Goal: Ask a question

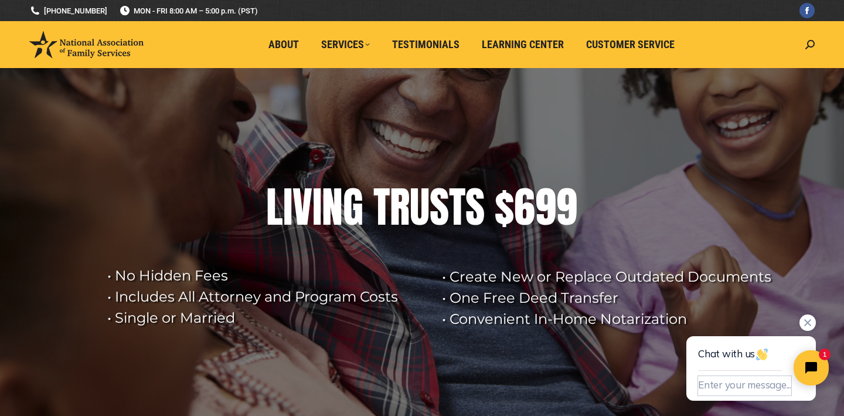
click at [703, 387] on button "Enter your message..." at bounding box center [744, 385] width 93 height 19
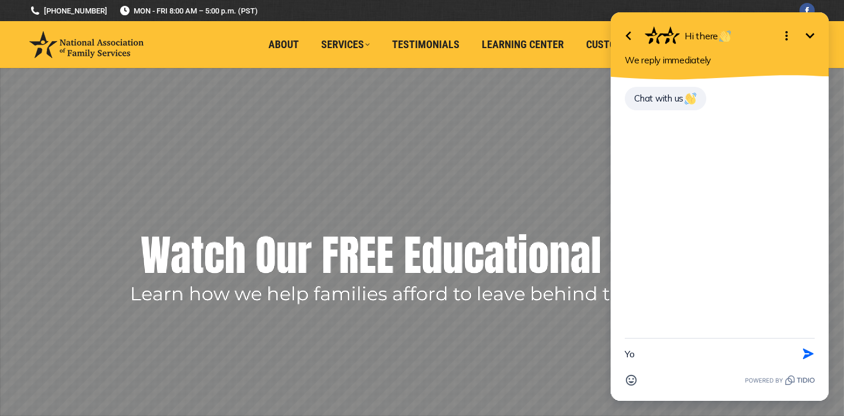
type textarea "Y"
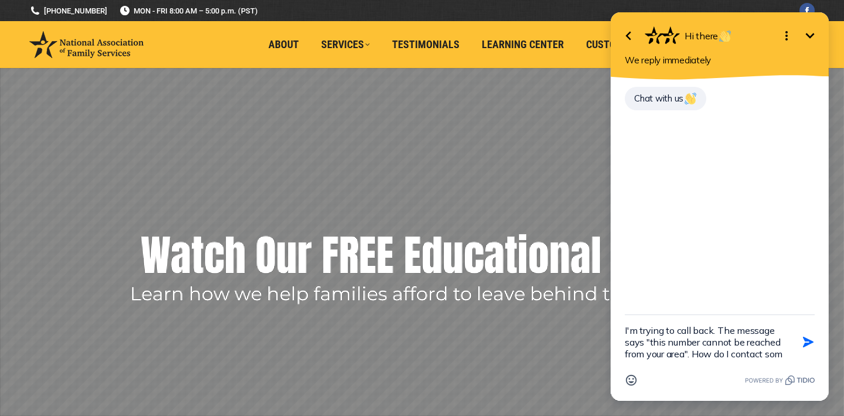
scroll to position [2, 0]
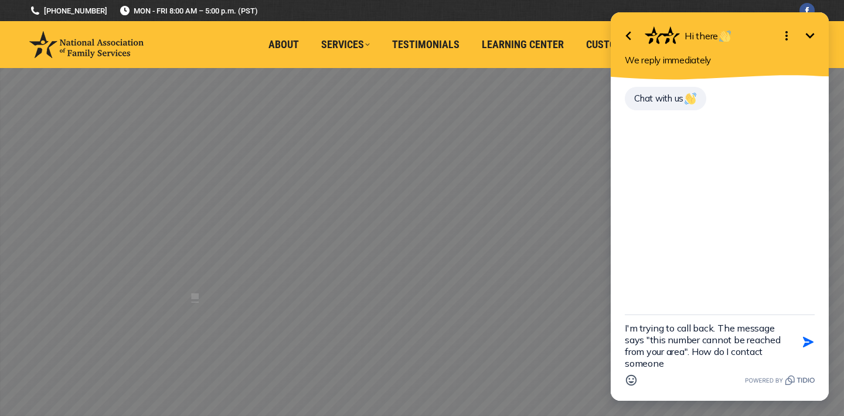
type textarea "I'm trying to call back. The message says "this number cannot be reached from y…"
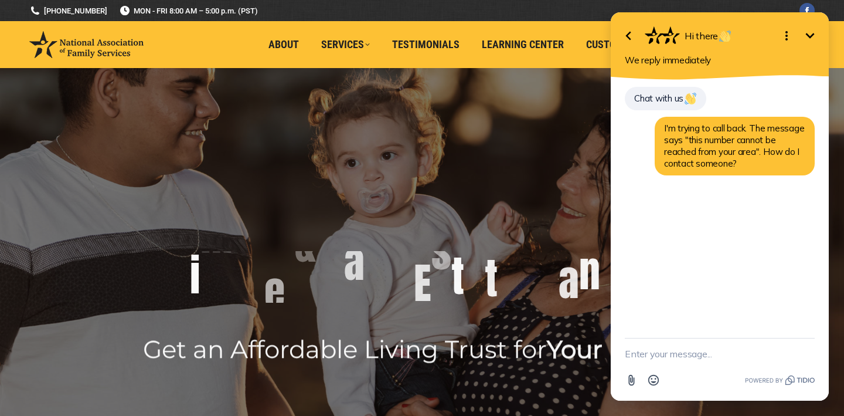
scroll to position [0, 0]
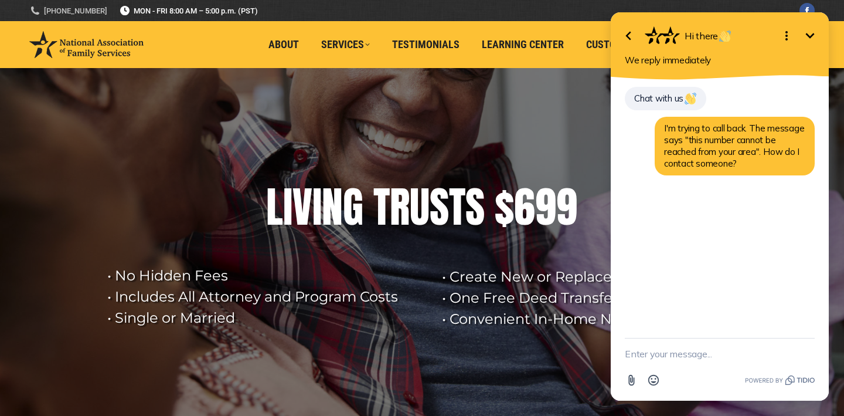
click at [55, 10] on link "[PHONE_NUMBER]" at bounding box center [68, 10] width 78 height 11
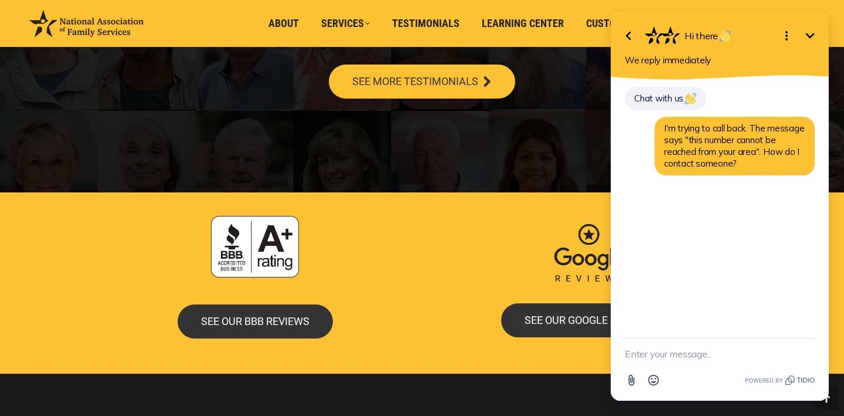
scroll to position [2274, 0]
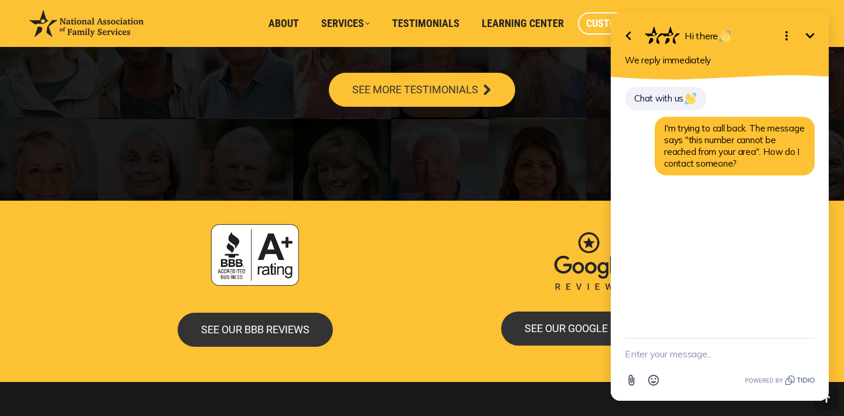
click at [592, 22] on span "Customer Service" at bounding box center [630, 23] width 89 height 13
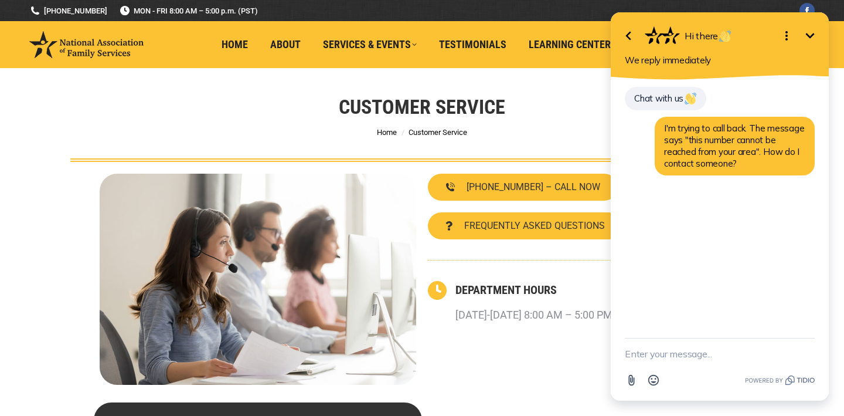
click at [645, 355] on textarea "New message" at bounding box center [720, 353] width 190 height 30
click at [778, 35] on button "Open options" at bounding box center [786, 35] width 23 height 23
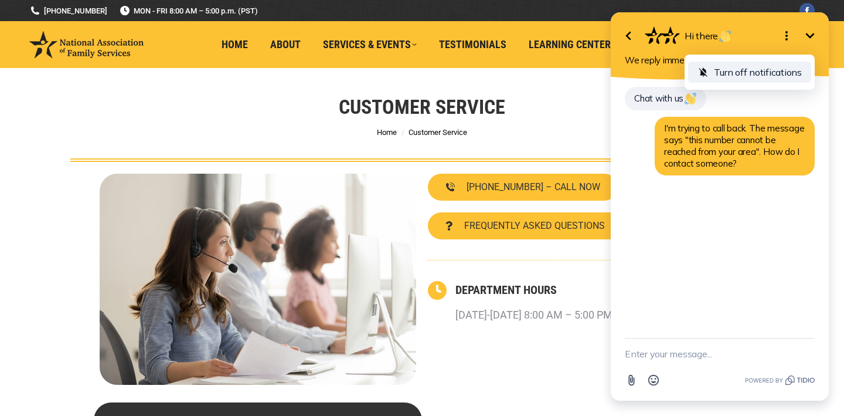
click at [704, 69] on icon "button" at bounding box center [704, 72] width 12 height 12
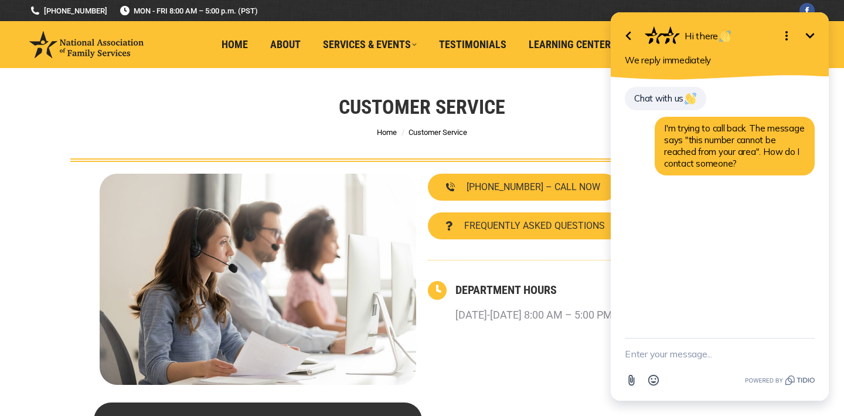
click at [811, 34] on icon "Minimize" at bounding box center [810, 36] width 14 height 14
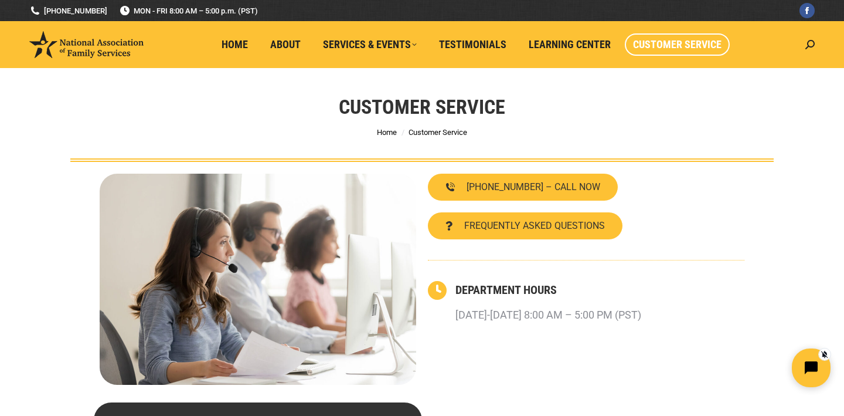
click at [817, 358] on button "Open chat widget" at bounding box center [811, 367] width 39 height 39
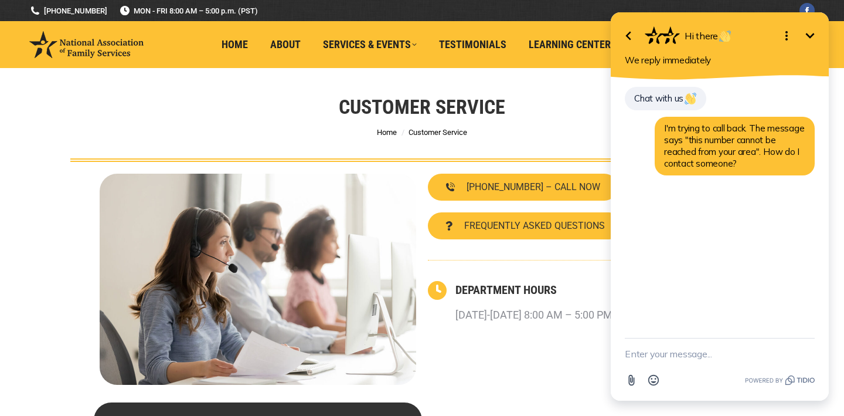
click at [788, 37] on icon "Open options" at bounding box center [787, 36] width 14 height 14
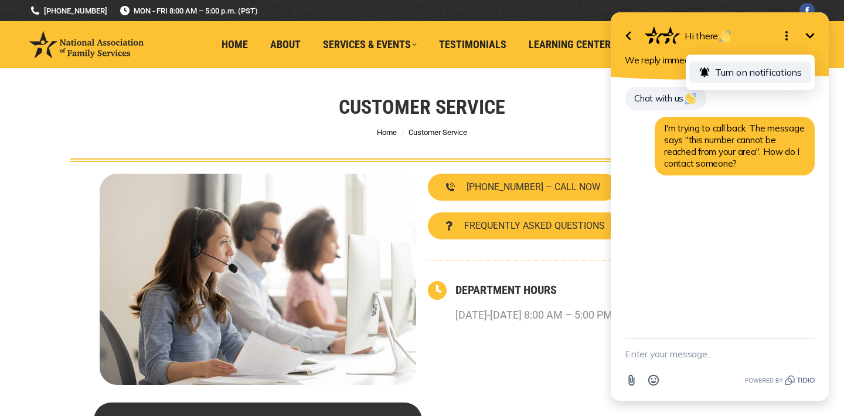
click at [737, 77] on span "Turn on notifications" at bounding box center [758, 72] width 87 height 12
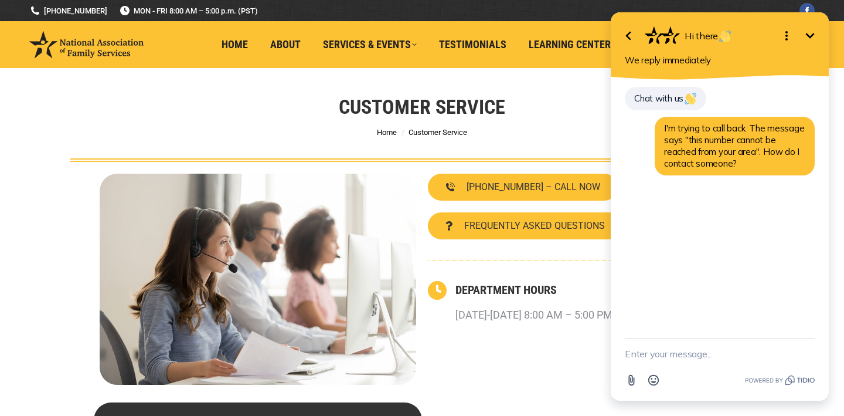
click at [634, 356] on textarea "New message" at bounding box center [720, 353] width 190 height 30
type textarea "Hello"
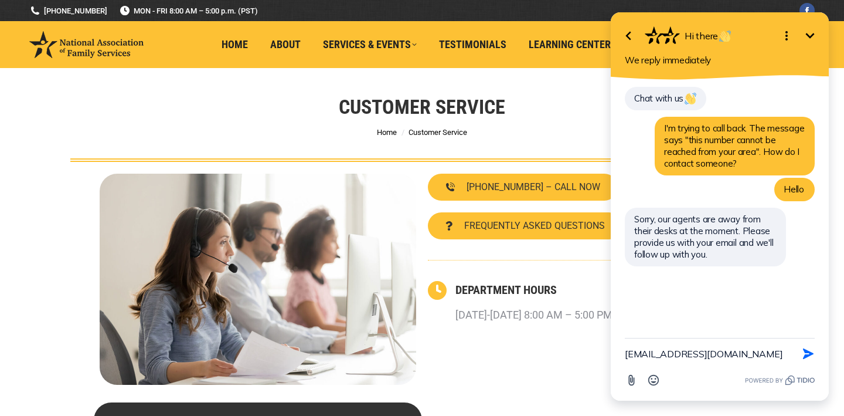
type textarea "[EMAIL_ADDRESS][DOMAIN_NAME]"
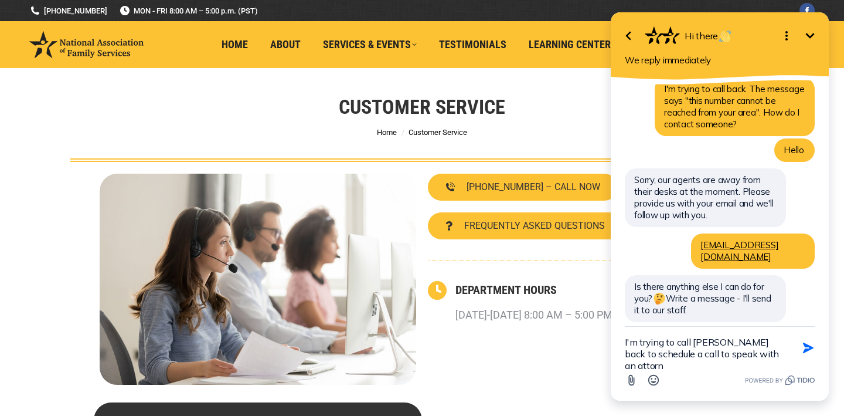
scroll to position [51, 0]
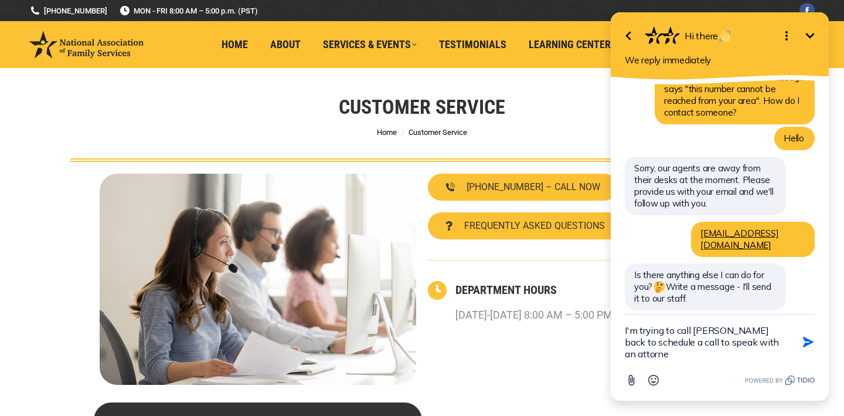
type textarea "I'm trying to call [PERSON_NAME] back to schedule a call to speak with an attor…"
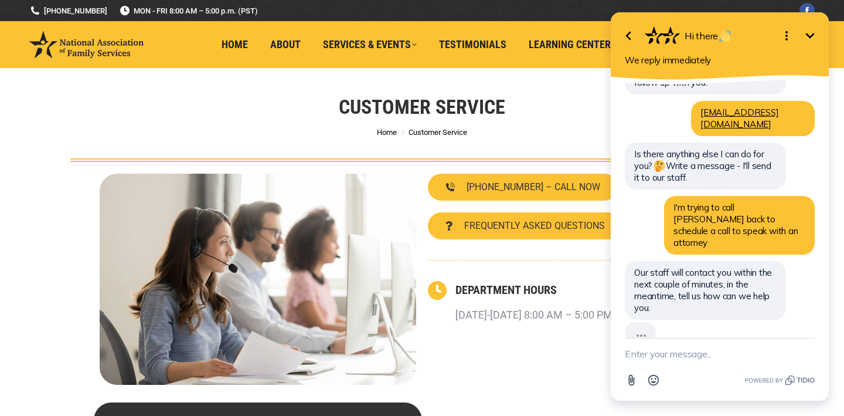
scroll to position [146, 0]
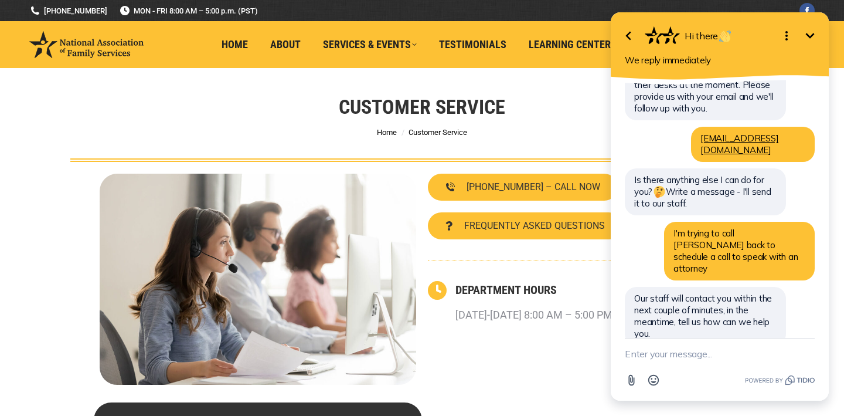
click at [807, 35] on icon "Minimize" at bounding box center [810, 35] width 9 height 5
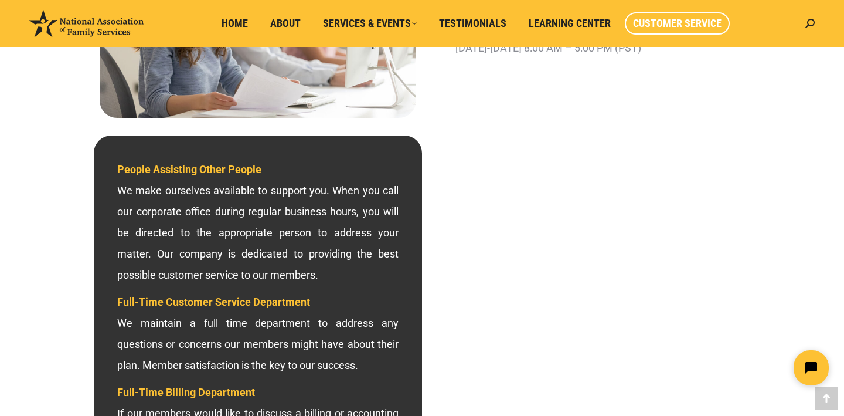
scroll to position [268, 0]
